Goal: Find specific page/section: Find specific page/section

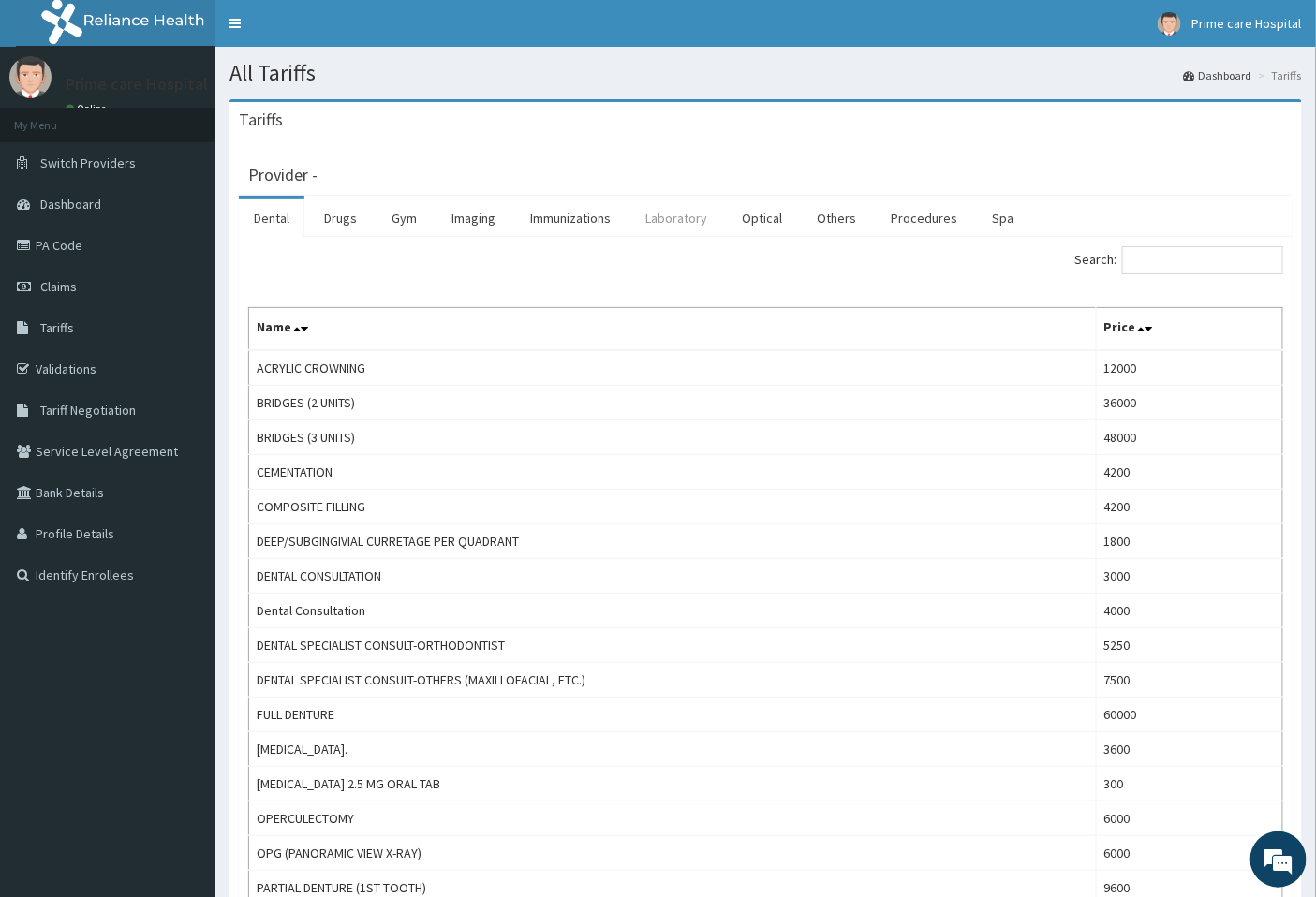
click at [676, 218] on link "Laboratory" at bounding box center [676, 217] width 92 height 39
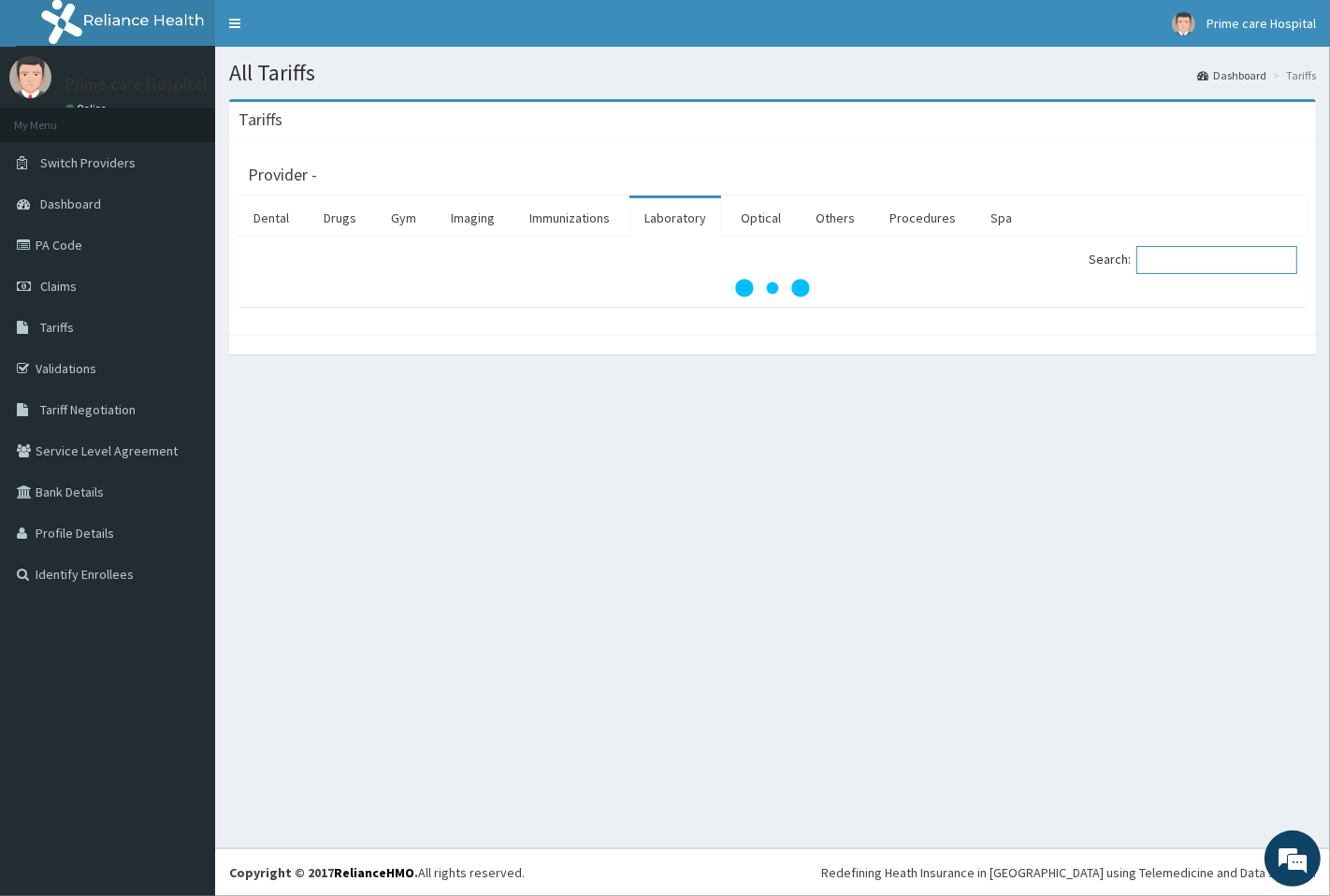
click at [1217, 266] on input "Search:" at bounding box center [1217, 260] width 161 height 28
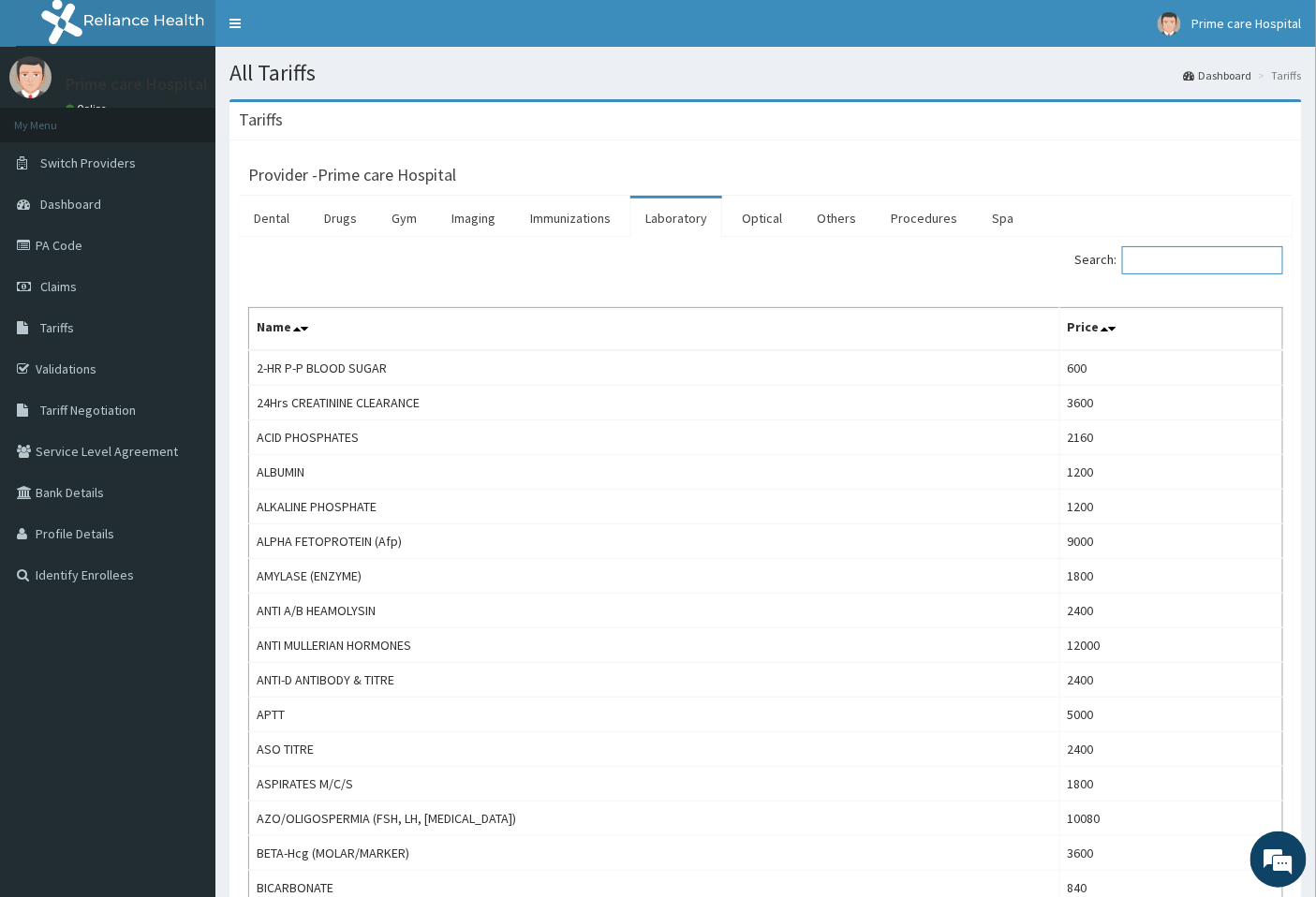
click at [1218, 266] on input "Search:" at bounding box center [1202, 260] width 161 height 28
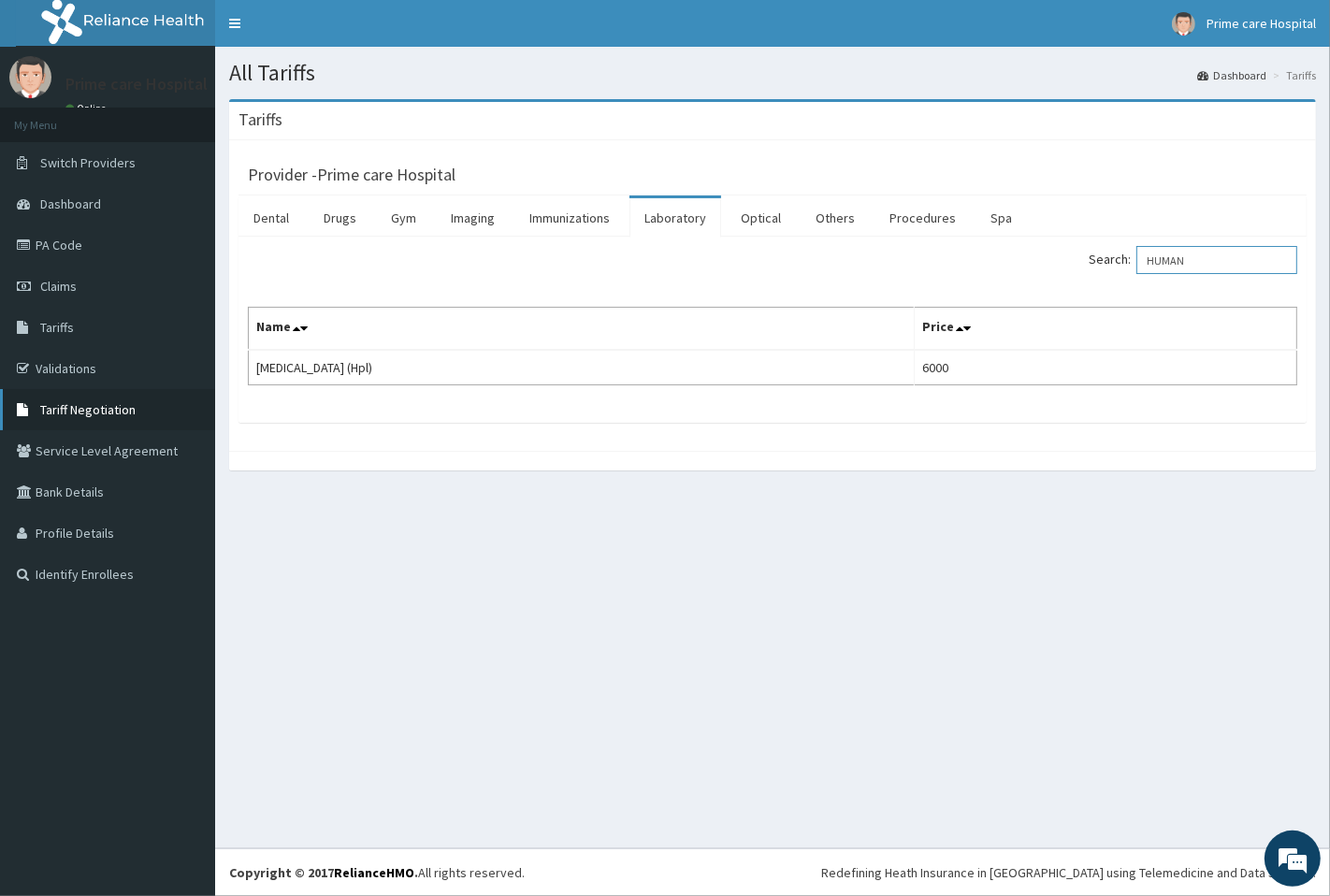
type input "HUMAN"
click at [70, 412] on span "Tariff Negotiation" at bounding box center [87, 410] width 96 height 17
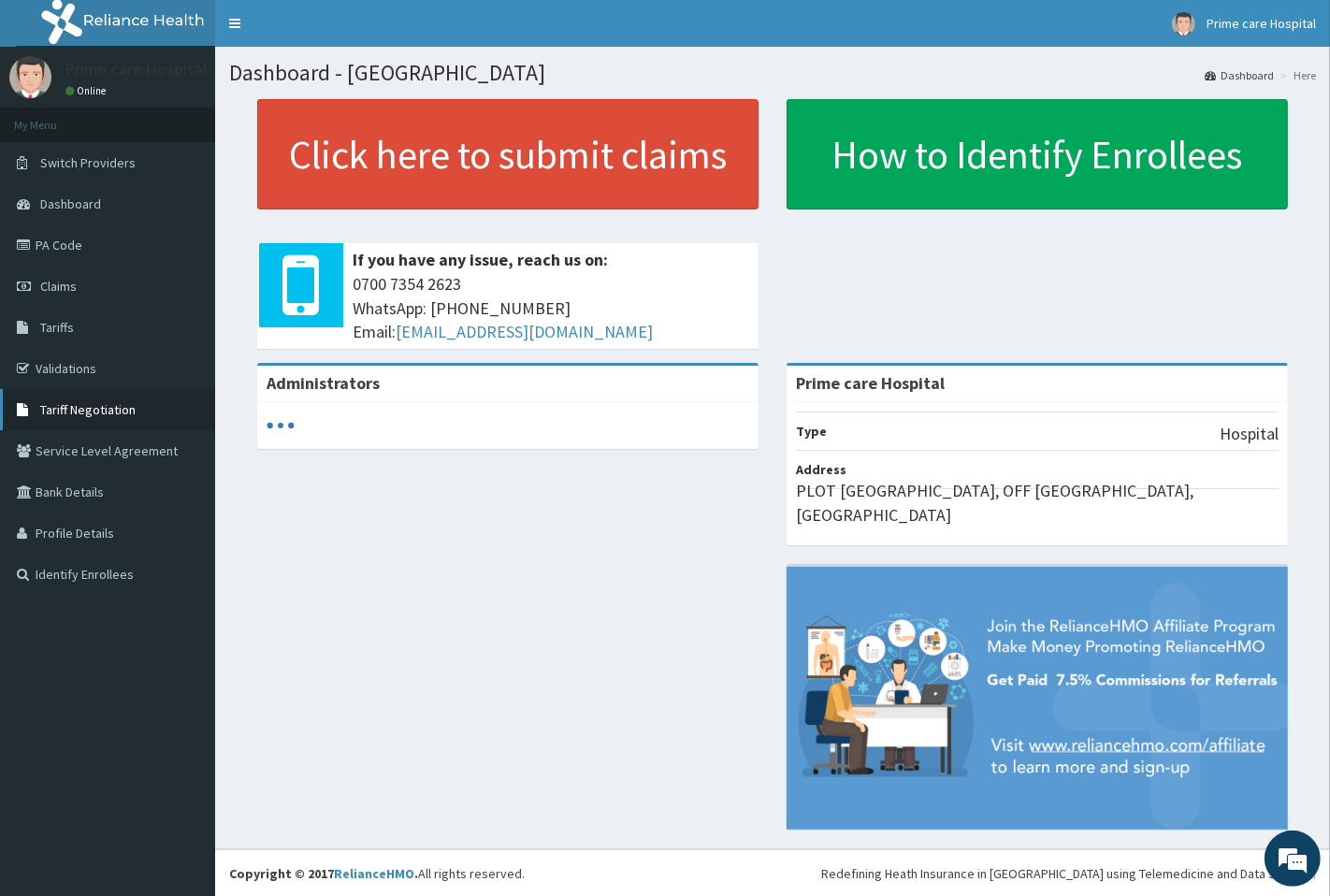
click at [83, 407] on span "Tariff Negotiation" at bounding box center [87, 410] width 96 height 17
